Goal: Communication & Community: Answer question/provide support

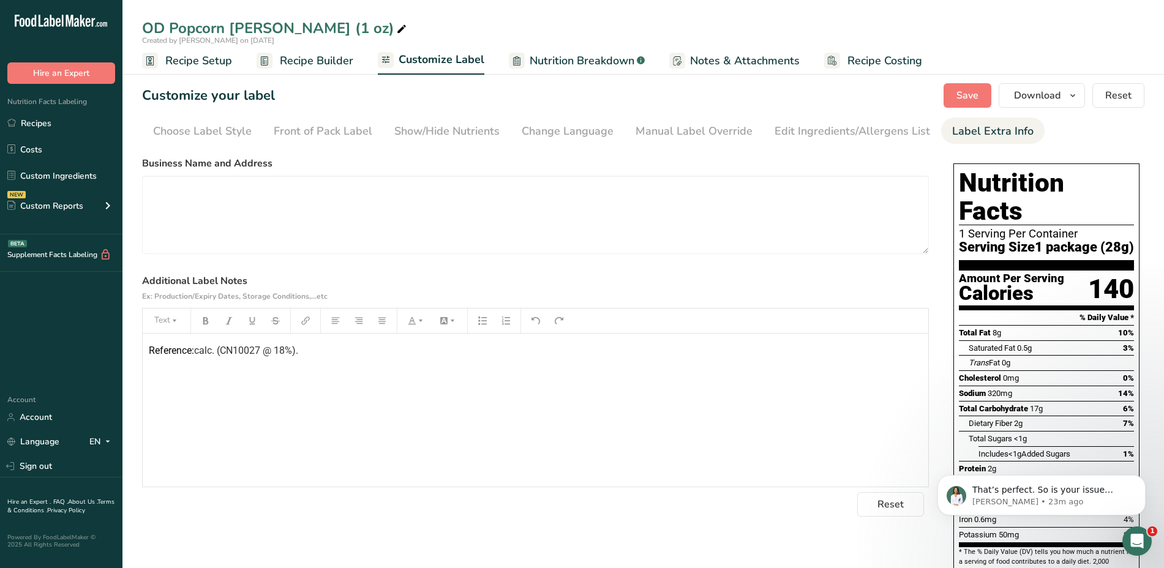
scroll to position [245, 0]
click at [1084, 492] on p "That’s perfect. So is your issue resolved?" at bounding box center [1051, 490] width 158 height 12
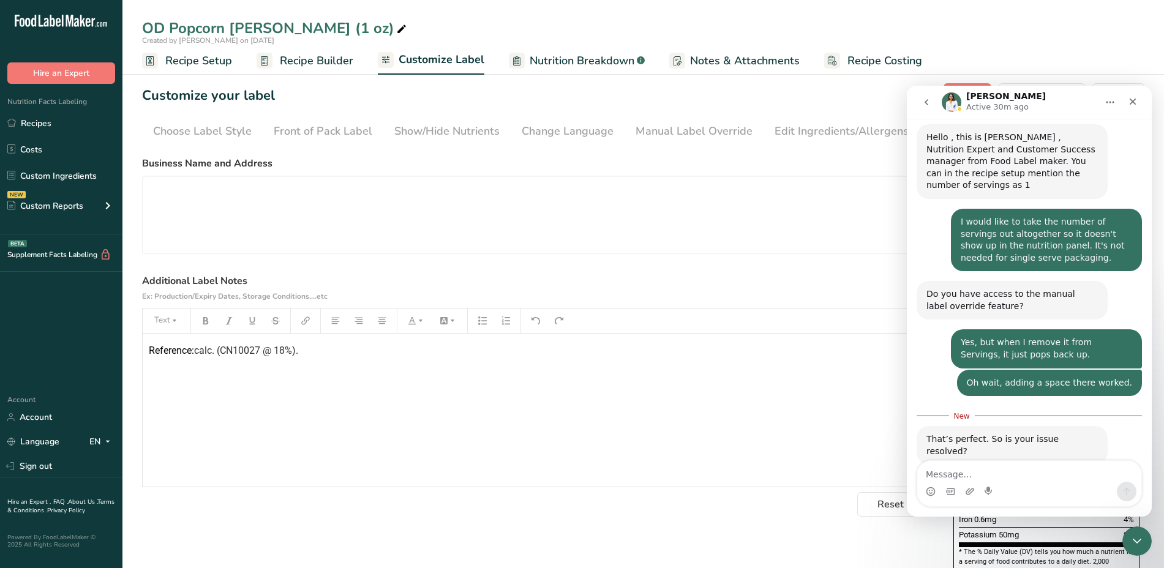
scroll to position [265, 0]
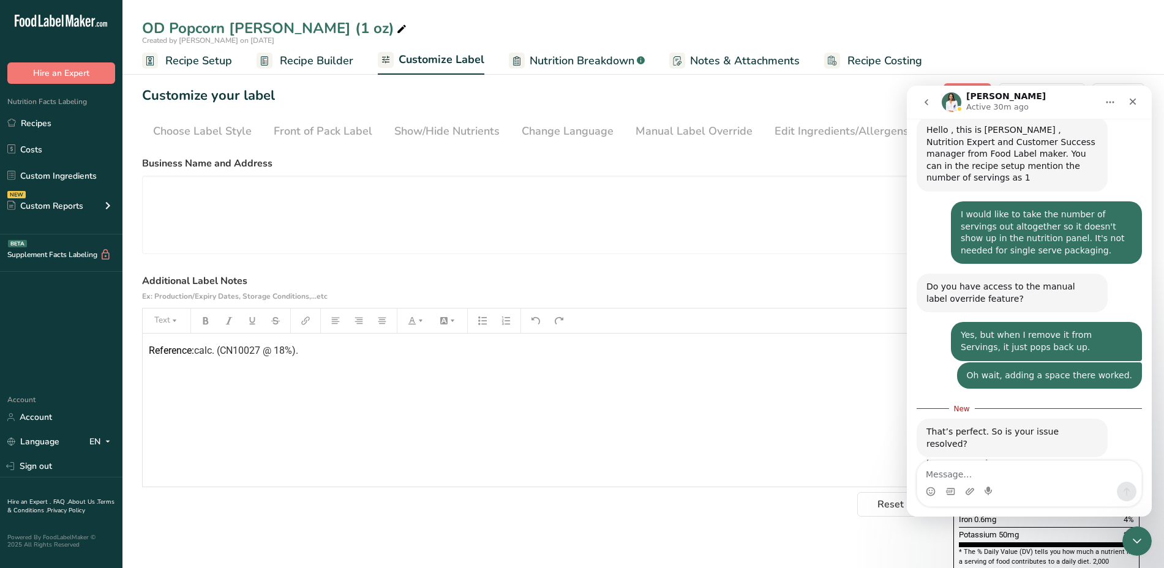
click at [1040, 473] on textarea "Message…" at bounding box center [1029, 471] width 224 height 21
type textarea "Yes, thank you!"
click at [1132, 490] on button "Send a message…" at bounding box center [1126, 492] width 20 height 20
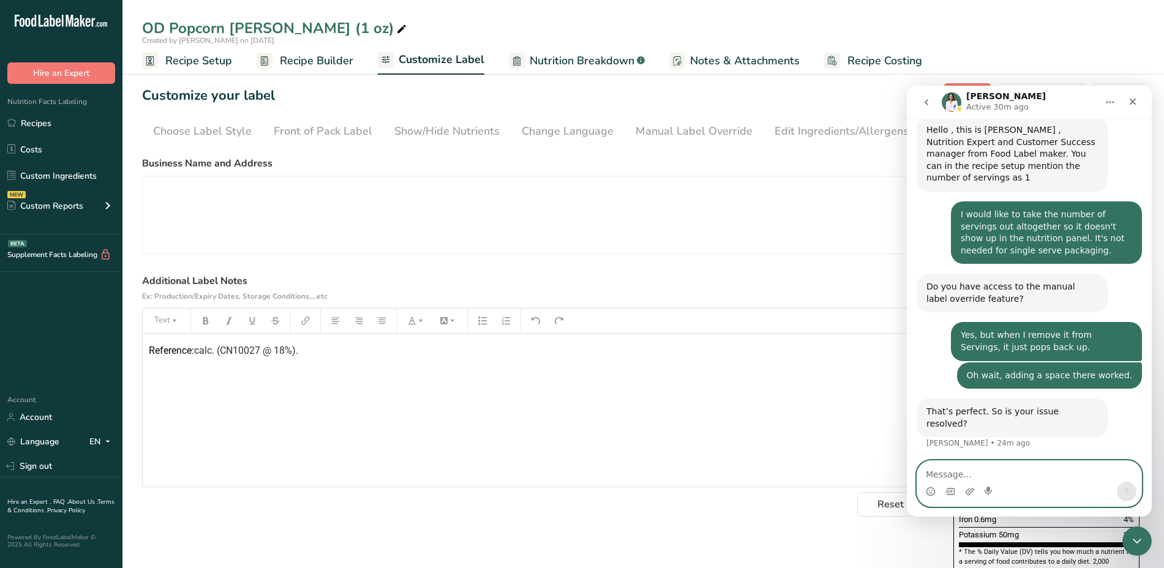
scroll to position [282, 0]
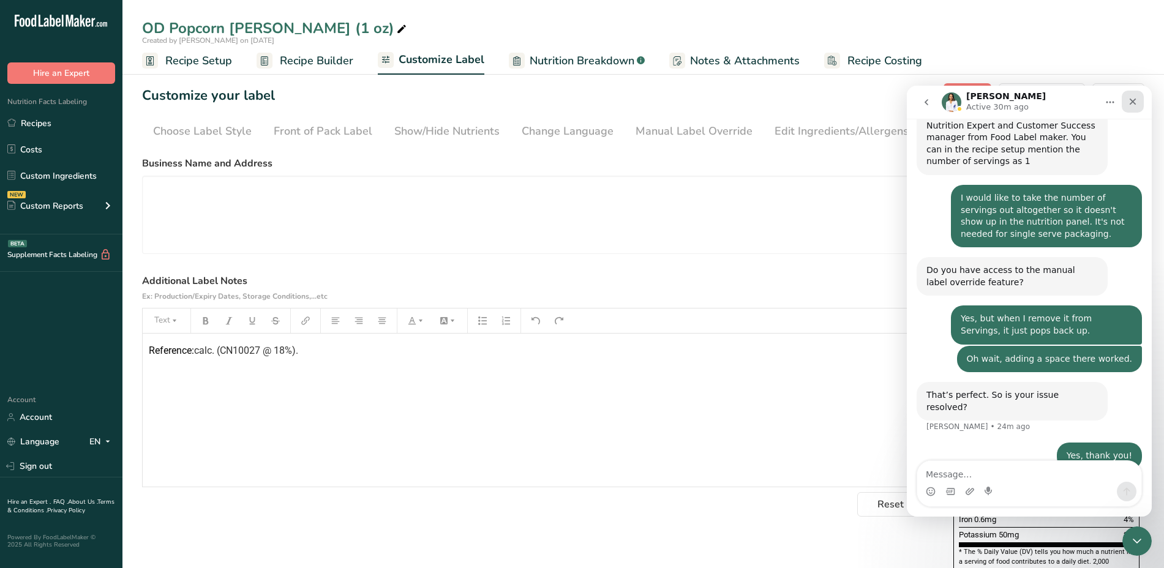
click at [1138, 103] on div "Close" at bounding box center [1132, 102] width 22 height 22
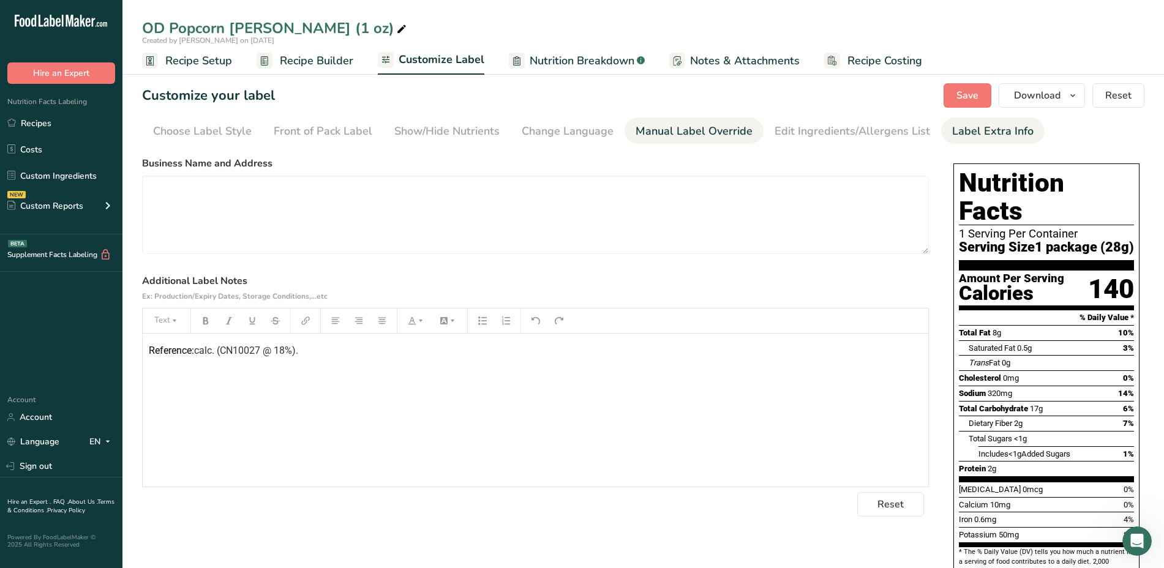
click at [667, 123] on div "Manual Label Override" at bounding box center [693, 131] width 117 height 17
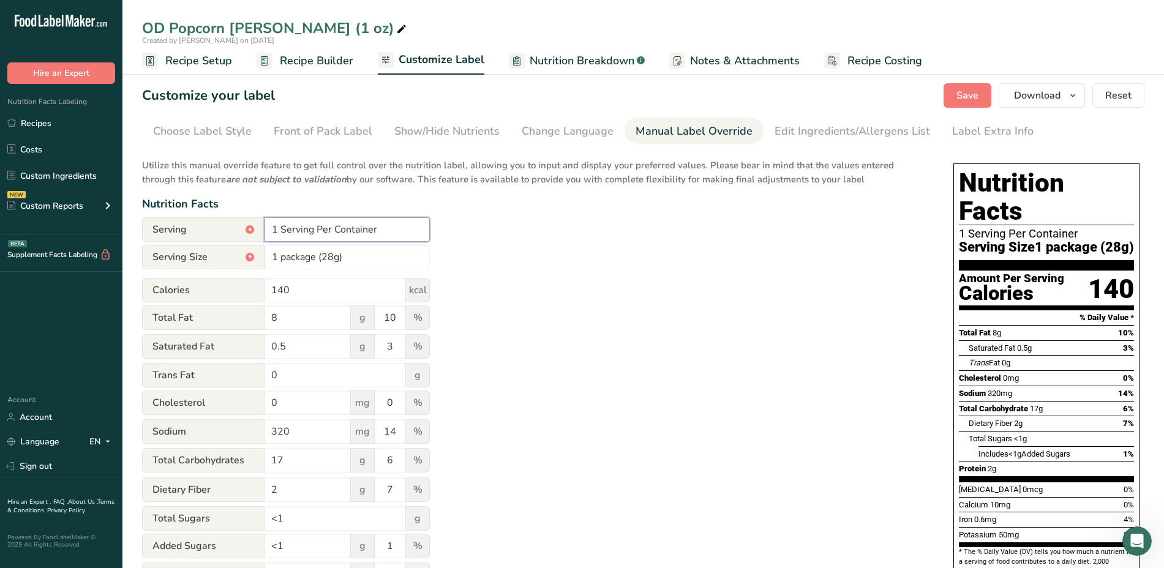
drag, startPoint x: 388, startPoint y: 234, endPoint x: 264, endPoint y: 225, distance: 124.0
click at [264, 225] on input "1 Serving Per Container" at bounding box center [346, 229] width 165 height 24
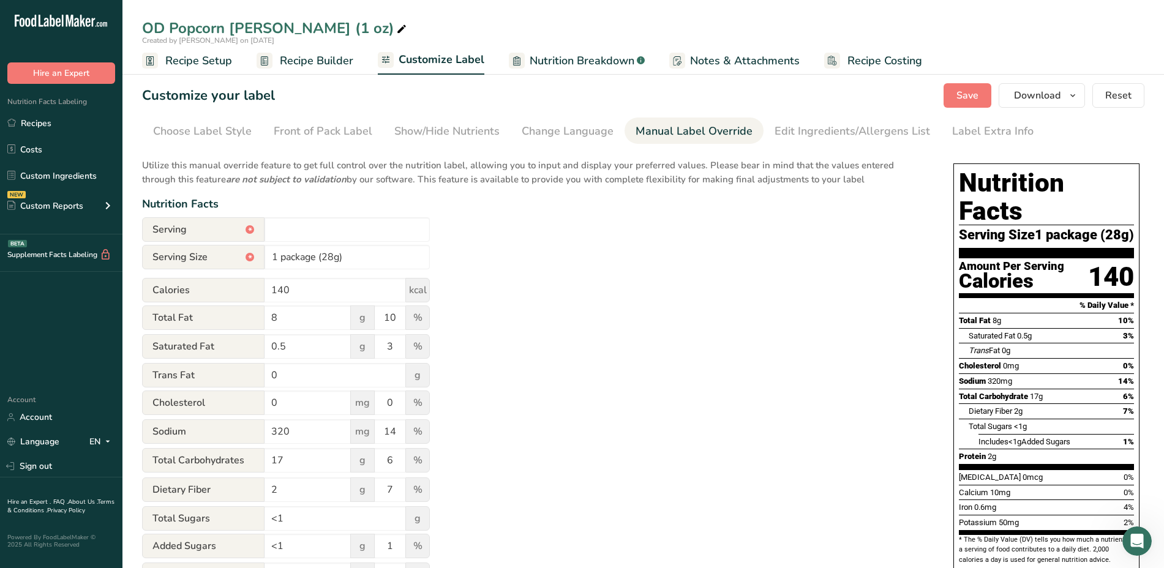
click at [470, 261] on div "Utilize this manual override feature to get full control over the nutrition lab…" at bounding box center [535, 444] width 787 height 586
click at [976, 94] on span "Save" at bounding box center [967, 95] width 22 height 15
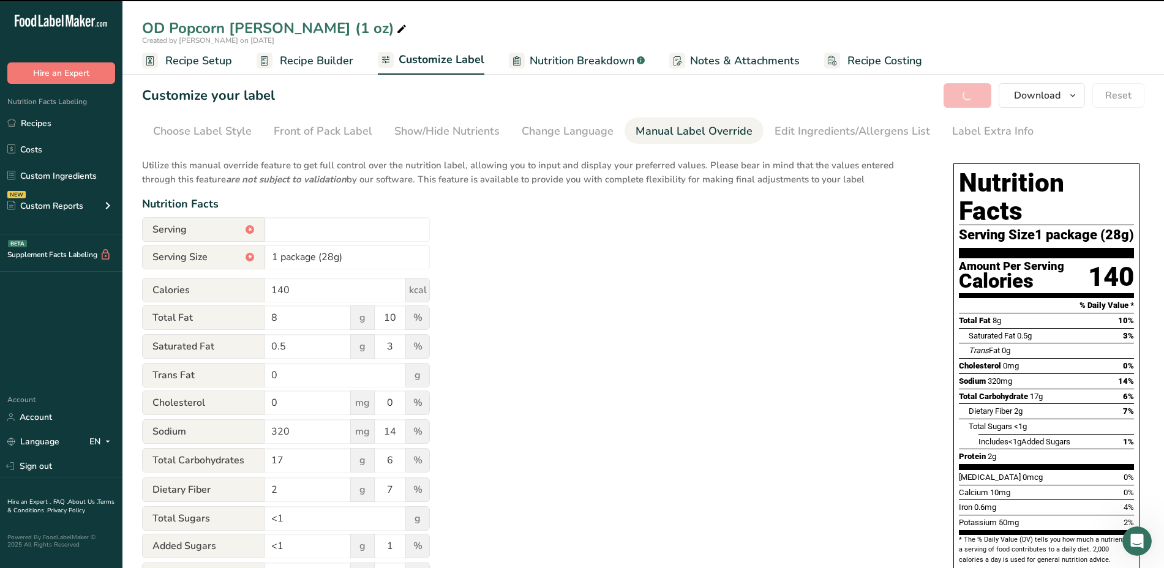
type input "1 Serving Per Container"
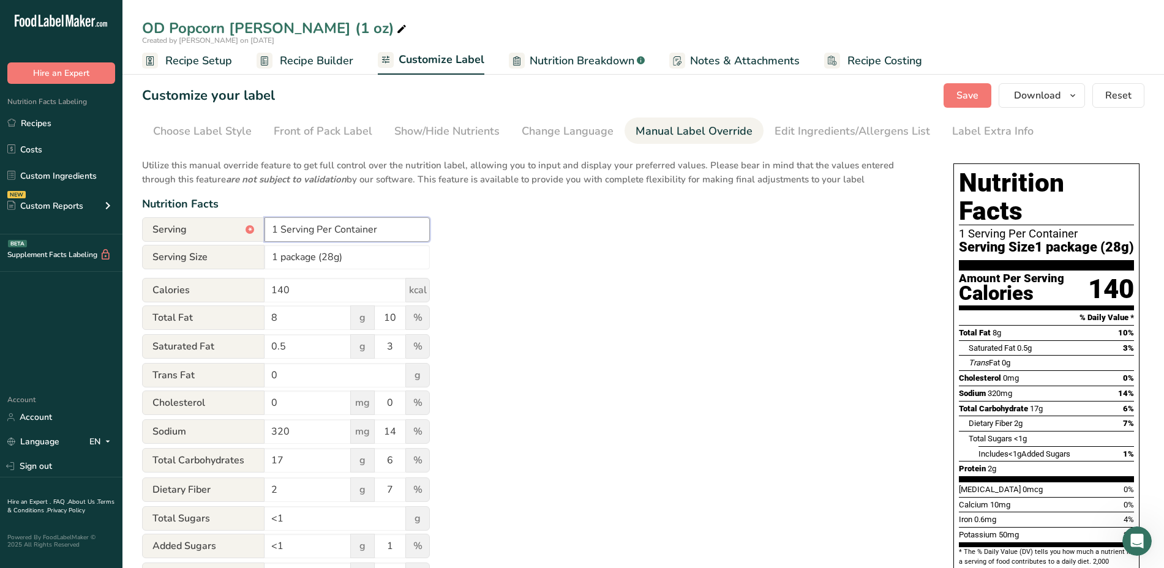
drag, startPoint x: 409, startPoint y: 227, endPoint x: 217, endPoint y: 249, distance: 193.4
click at [217, 249] on form "Serving * 1 Serving Per Container Serving Size 1 package (28g) Calories 140 kca…" at bounding box center [286, 477] width 288 height 520
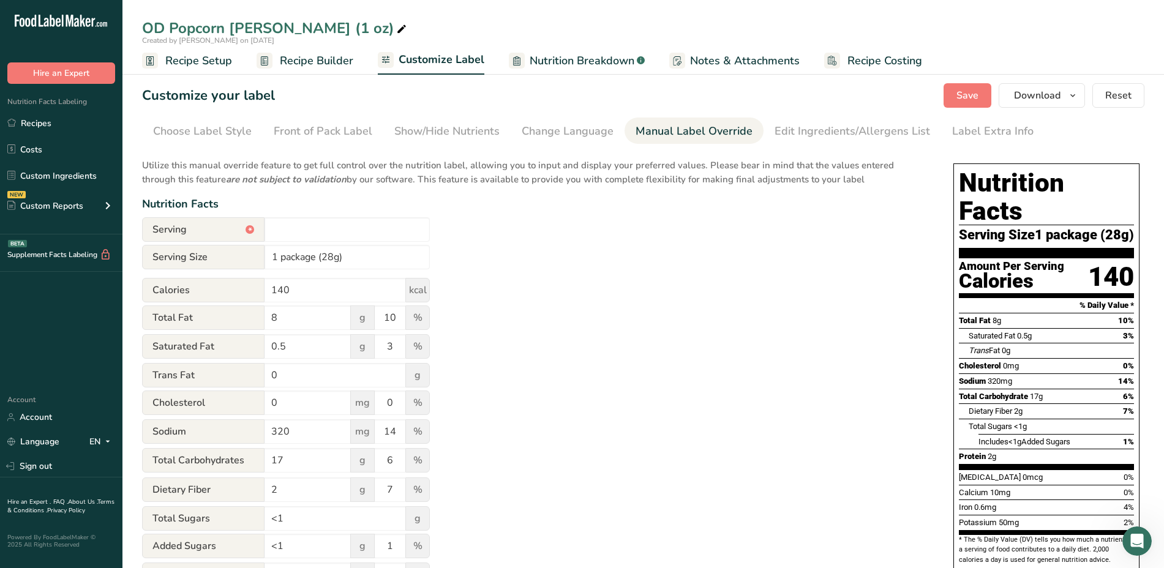
click at [504, 265] on div "Utilize this manual override feature to get full control over the nutrition lab…" at bounding box center [535, 444] width 787 height 586
